Goal: Task Accomplishment & Management: Use online tool/utility

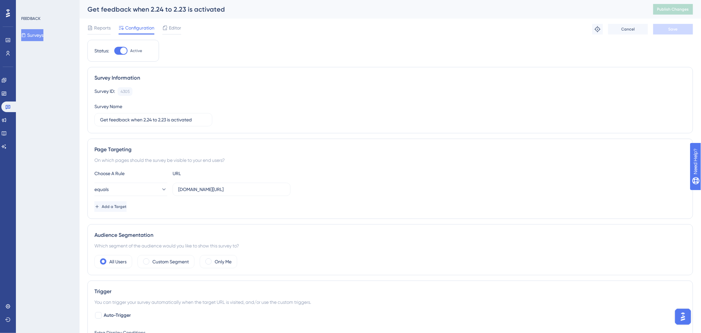
click at [683, 320] on img "Open AI Assistant Launcher" at bounding box center [683, 316] width 12 height 12
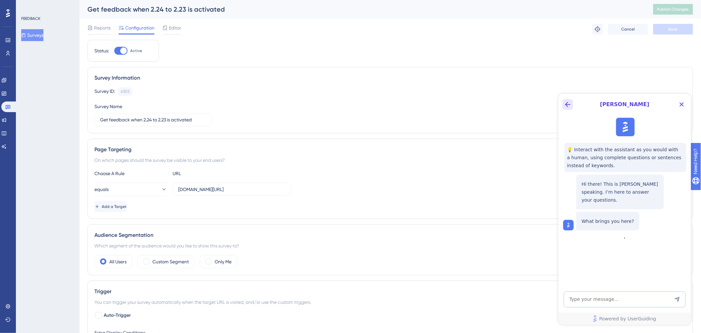
click at [570, 103] on icon "Back Button" at bounding box center [568, 104] width 8 height 8
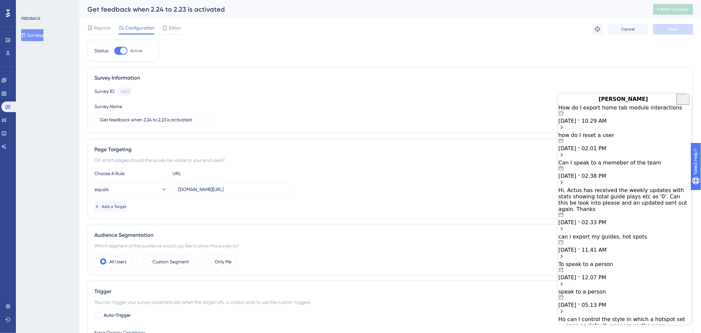
scroll to position [116, 0]
click at [683, 101] on icon "Close Button" at bounding box center [683, 98] width 8 height 8
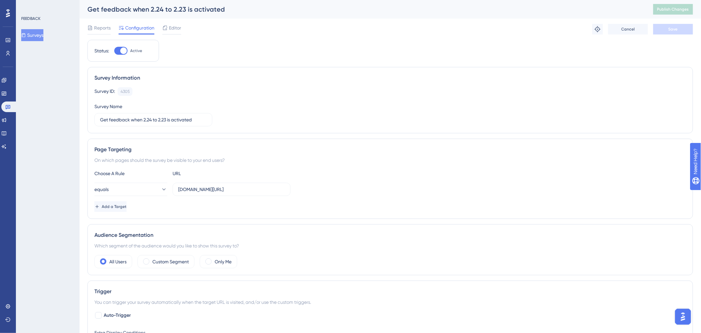
scroll to position [0, 0]
click at [681, 311] on img "Open AI Assistant Launcher" at bounding box center [683, 316] width 12 height 12
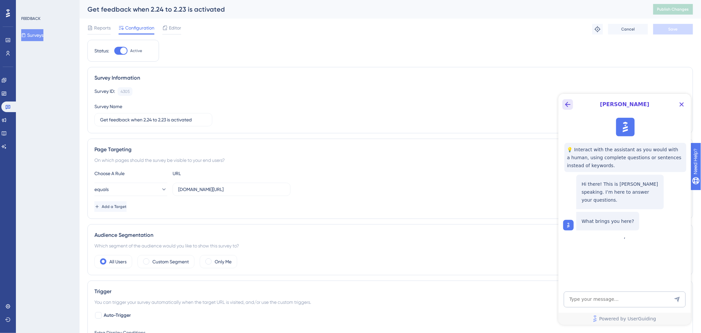
click at [565, 103] on icon "Back Button" at bounding box center [568, 104] width 8 height 8
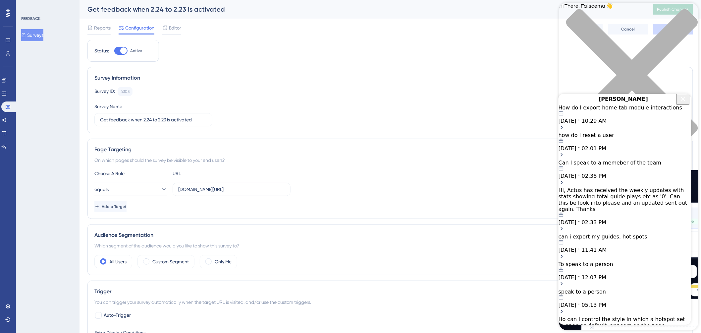
click at [680, 102] on icon "Close Button" at bounding box center [683, 98] width 8 height 8
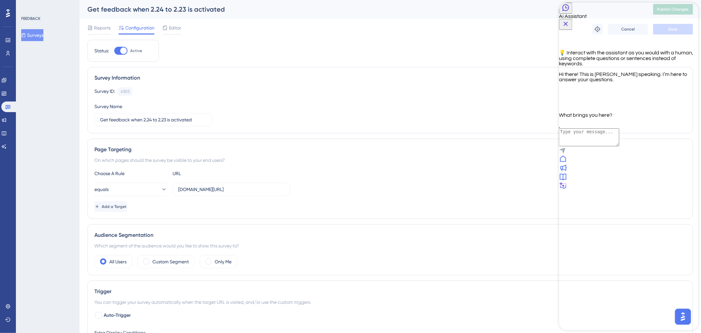
click at [569, 11] on icon "Back Button" at bounding box center [565, 7] width 7 height 7
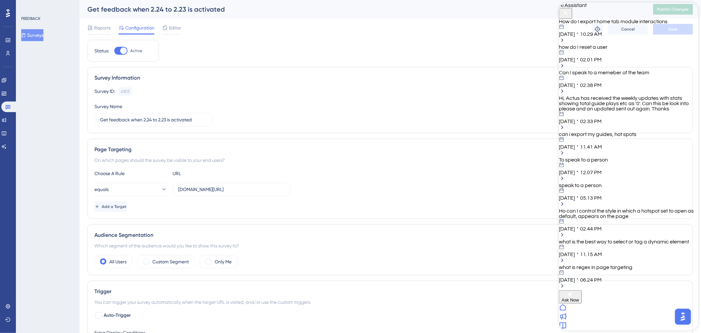
click at [567, 311] on icon at bounding box center [563, 307] width 8 height 8
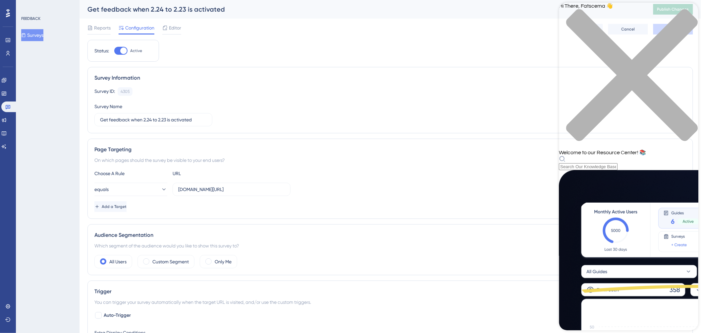
click at [689, 12] on div "close resource center" at bounding box center [628, 79] width 139 height 140
